Goal: Task Accomplishment & Management: Manage account settings

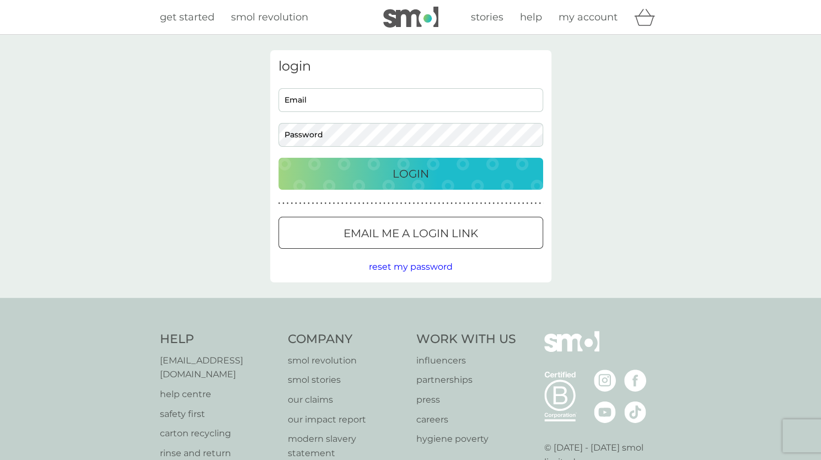
click at [307, 105] on input "Email" at bounding box center [411, 100] width 265 height 24
type input "[PERSON_NAME][EMAIL_ADDRESS][DOMAIN_NAME]"
click at [397, 185] on button "Login" at bounding box center [411, 174] width 265 height 32
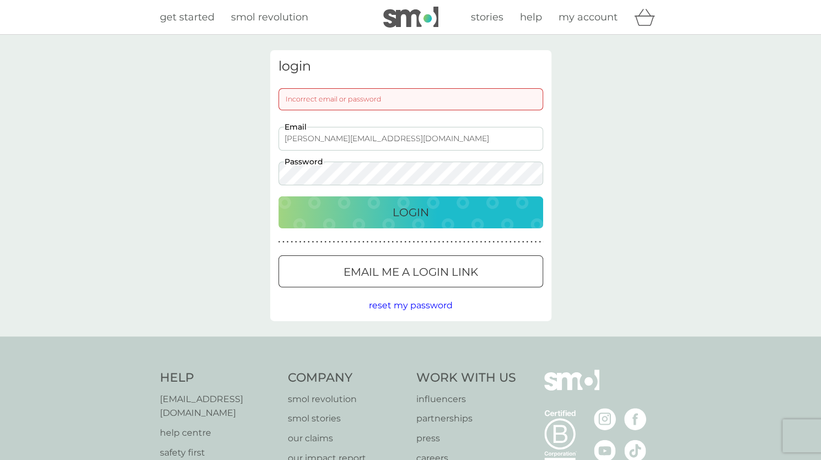
click at [371, 208] on div "Login" at bounding box center [411, 213] width 243 height 18
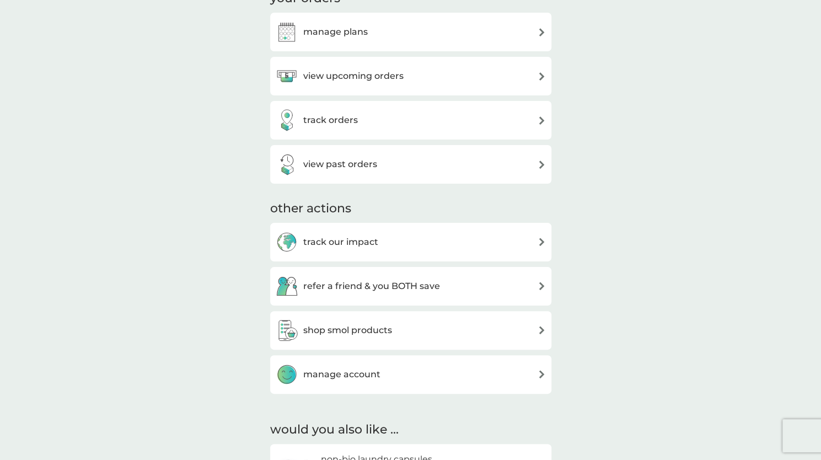
scroll to position [181, 0]
click at [387, 81] on h3 "view upcoming orders" at bounding box center [353, 77] width 100 height 14
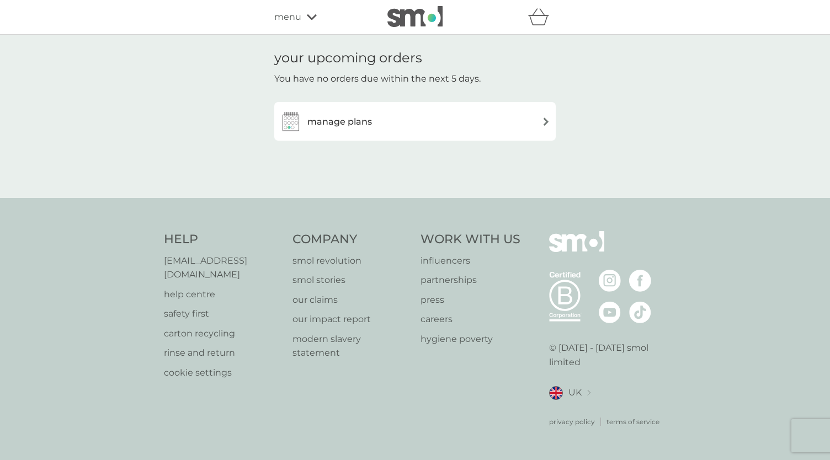
click at [377, 124] on div "manage plans" at bounding box center [415, 121] width 270 height 22
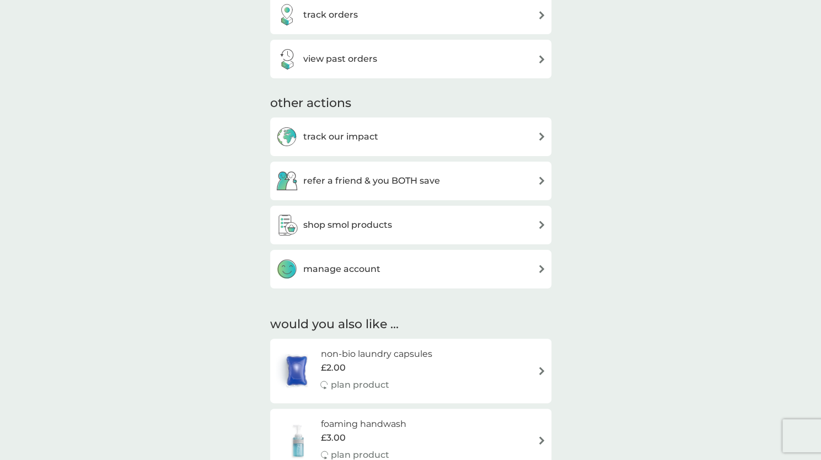
scroll to position [288, 0]
click at [378, 270] on h3 "manage account" at bounding box center [341, 269] width 77 height 14
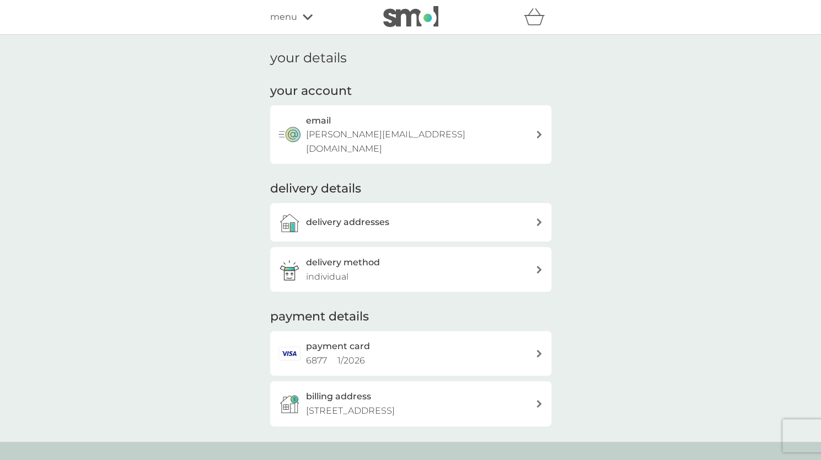
click at [407, 215] on div "delivery addresses" at bounding box center [420, 222] width 229 height 14
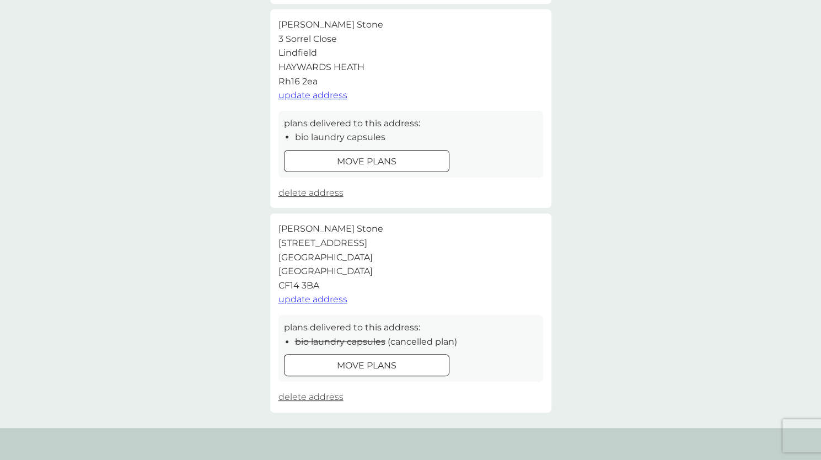
scroll to position [276, 0]
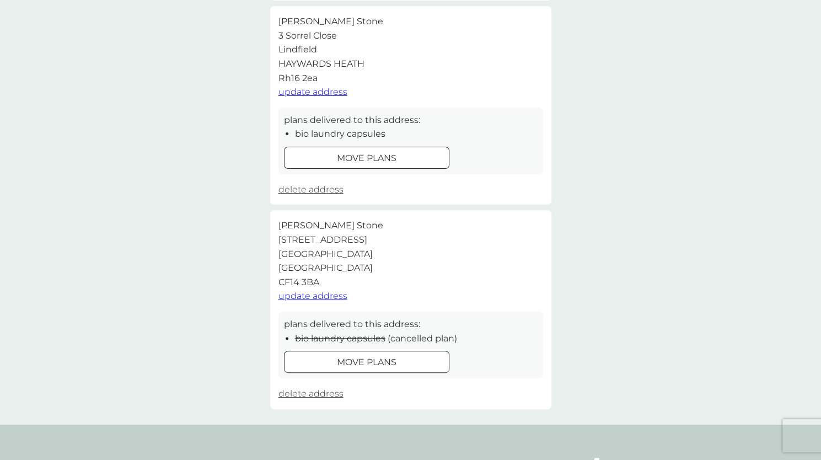
click at [323, 392] on span "delete address" at bounding box center [311, 393] width 65 height 10
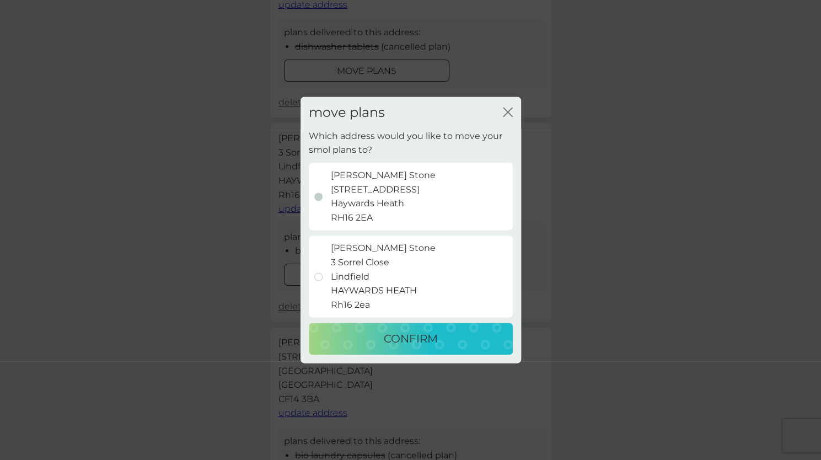
scroll to position [154, 0]
click at [505, 116] on icon "close" at bounding box center [508, 112] width 10 height 10
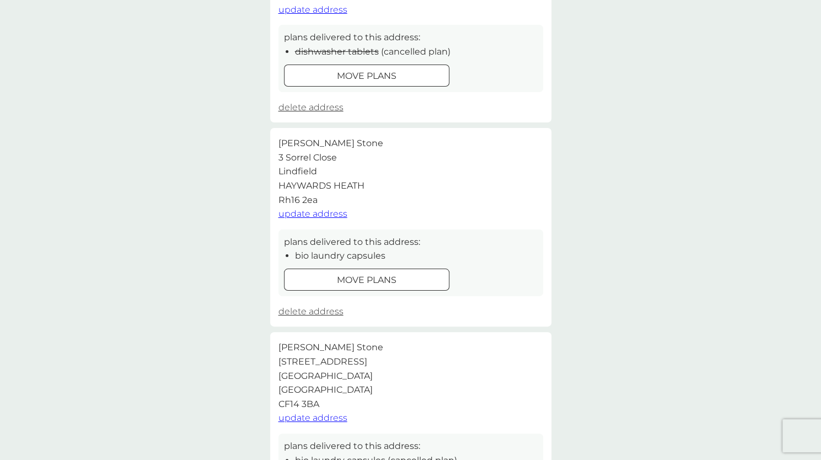
scroll to position [440, 0]
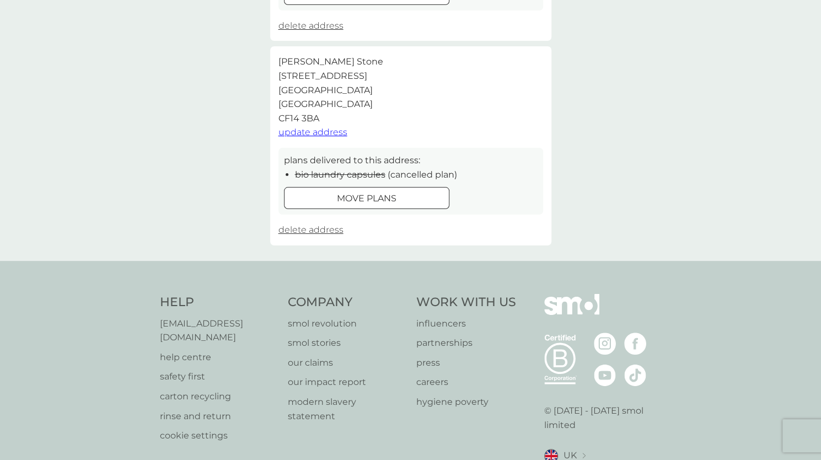
click at [317, 233] on span "delete address" at bounding box center [311, 230] width 65 height 10
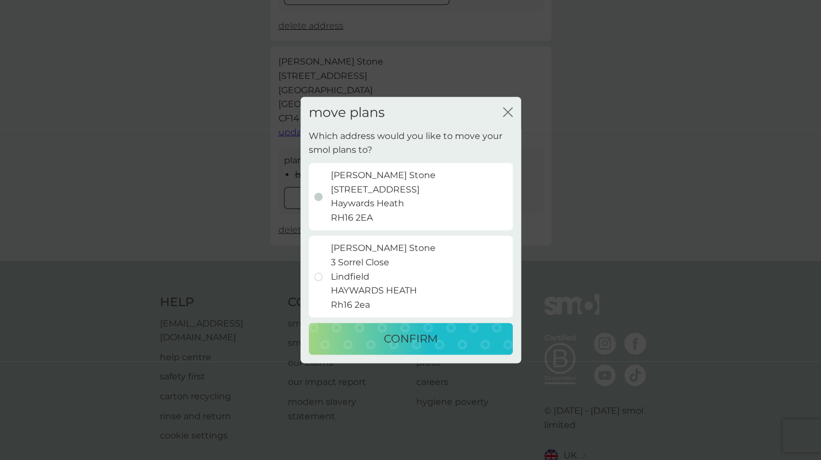
click at [510, 113] on icon "close" at bounding box center [508, 112] width 10 height 10
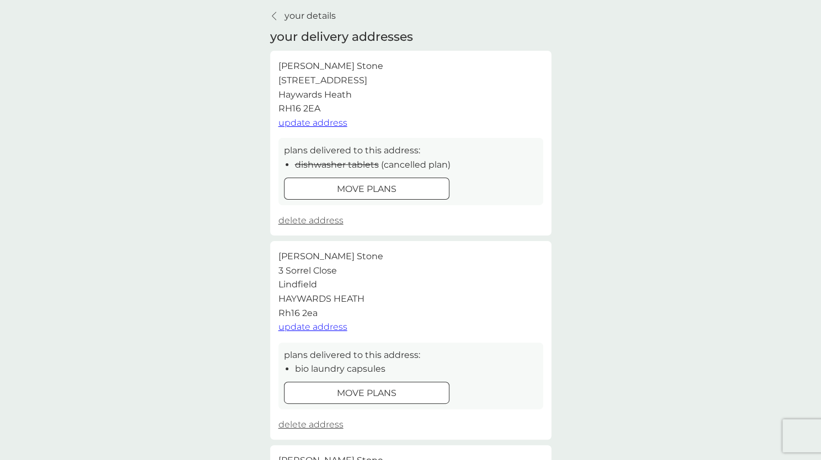
scroll to position [200, 0]
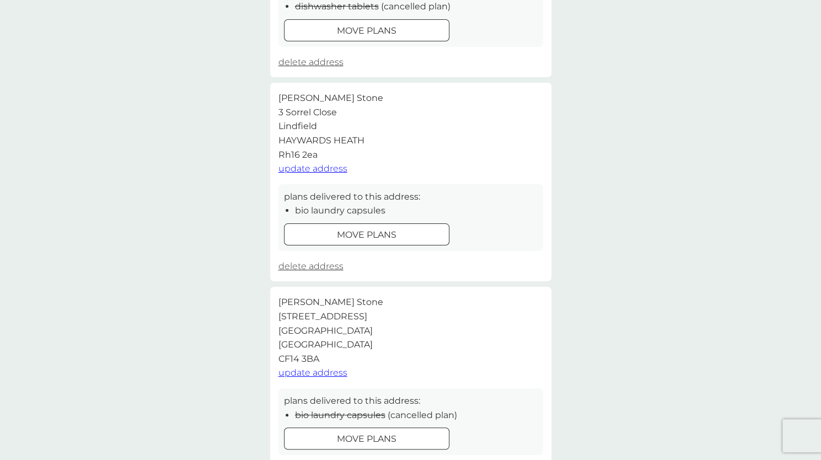
click at [331, 168] on span "update address" at bounding box center [313, 168] width 69 height 10
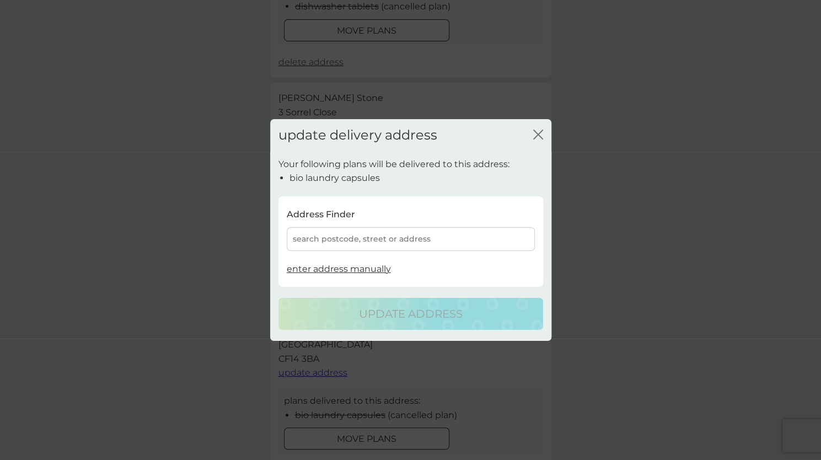
click at [360, 239] on div "search postcode, street or address" at bounding box center [411, 239] width 248 height 24
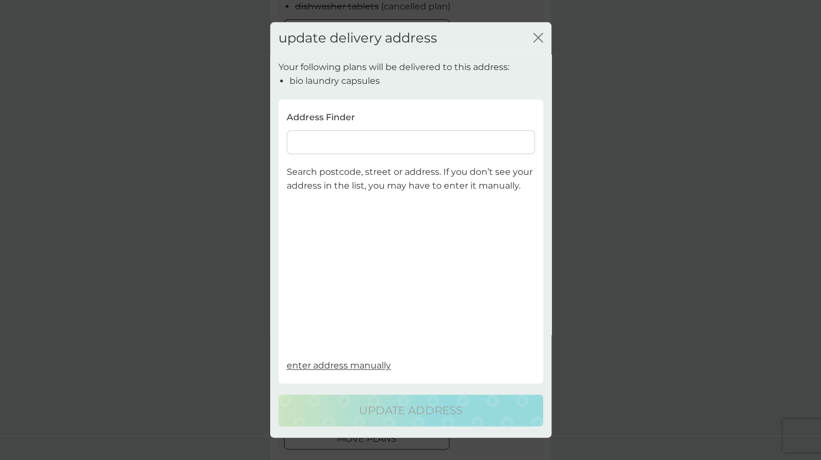
click at [351, 144] on input at bounding box center [411, 142] width 248 height 24
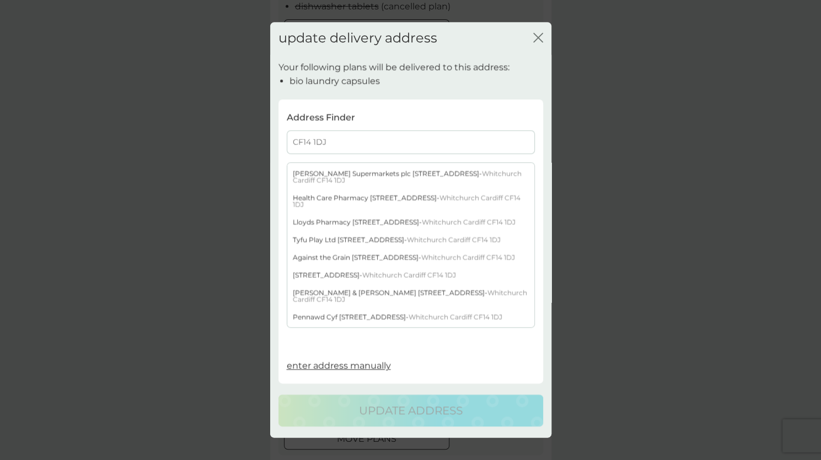
scroll to position [40, 0]
type input "CF14 1DJ"
click at [386, 272] on span "Whitchurch Cardiff CF14 1DJ" at bounding box center [409, 274] width 94 height 8
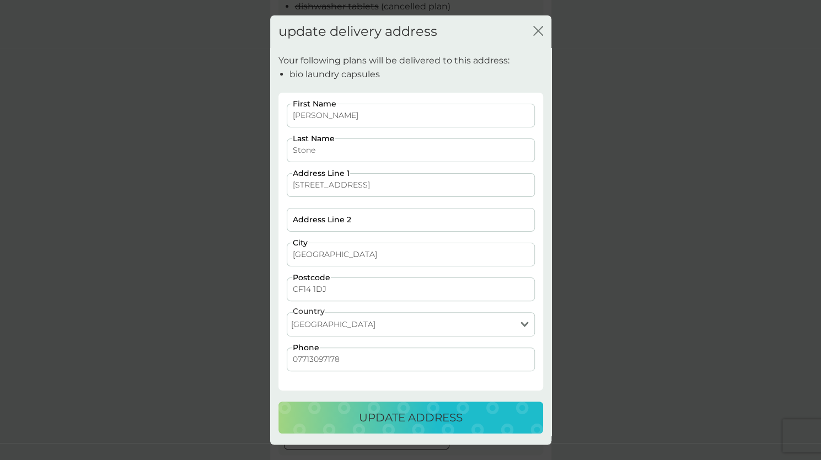
click at [392, 414] on p "update address" at bounding box center [411, 418] width 104 height 18
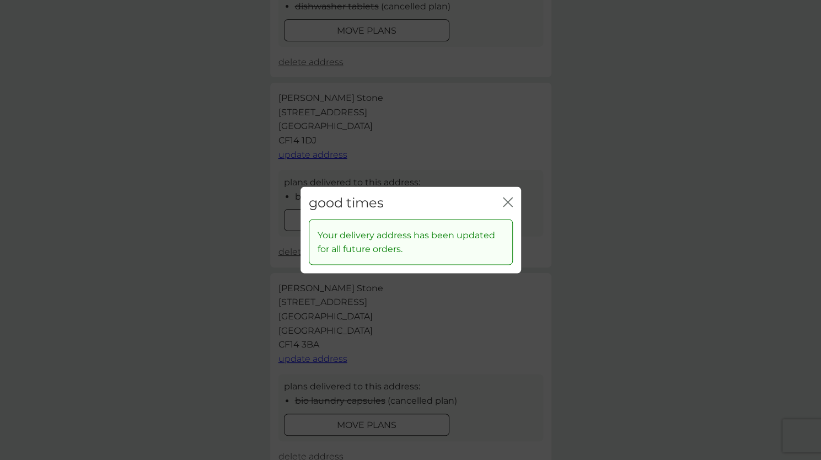
click at [508, 200] on icon "close" at bounding box center [508, 202] width 10 height 10
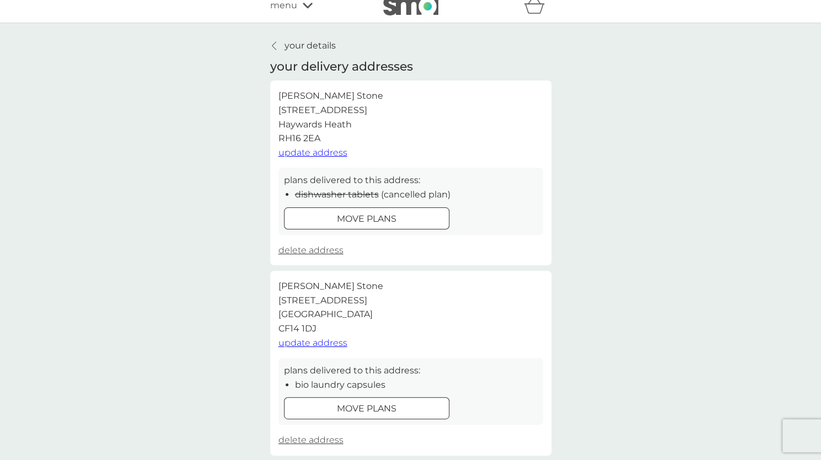
scroll to position [0, 0]
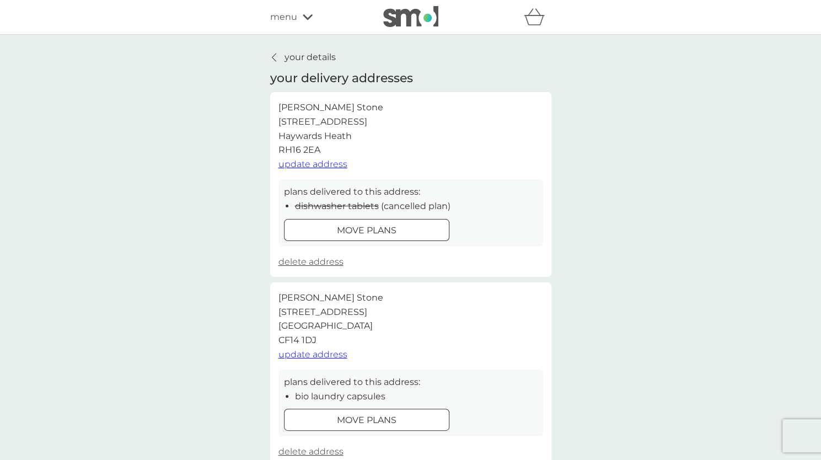
click at [285, 14] on span "menu" at bounding box center [283, 17] width 27 height 14
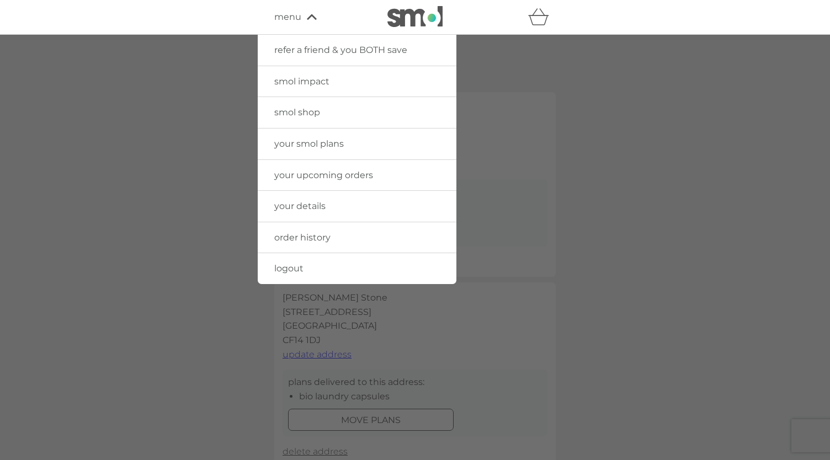
click at [407, 17] on img at bounding box center [414, 16] width 55 height 21
click at [629, 172] on div at bounding box center [415, 265] width 830 height 460
